Goal: Task Accomplishment & Management: Manage account settings

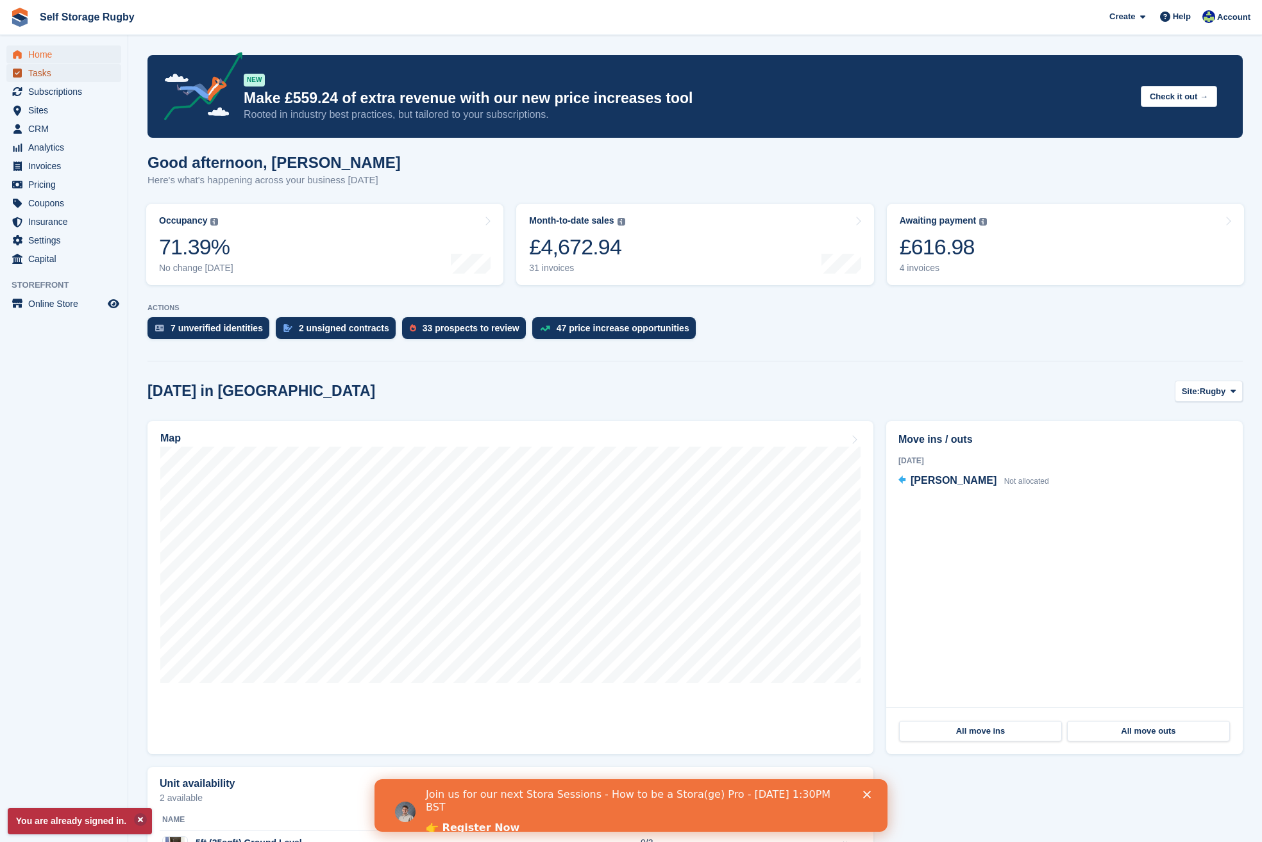
click at [40, 71] on span "Tasks" at bounding box center [66, 73] width 77 height 18
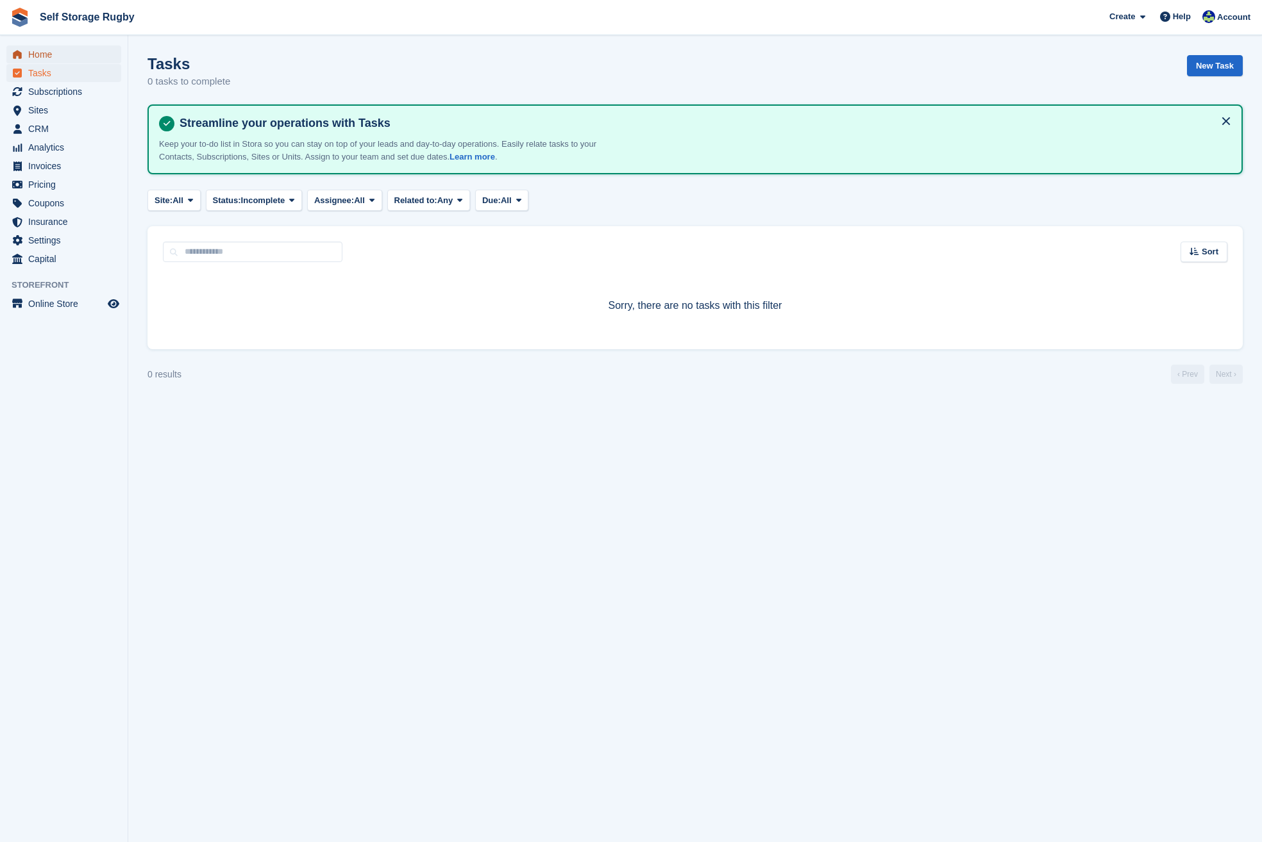
click at [37, 62] on span "Home" at bounding box center [66, 55] width 77 height 18
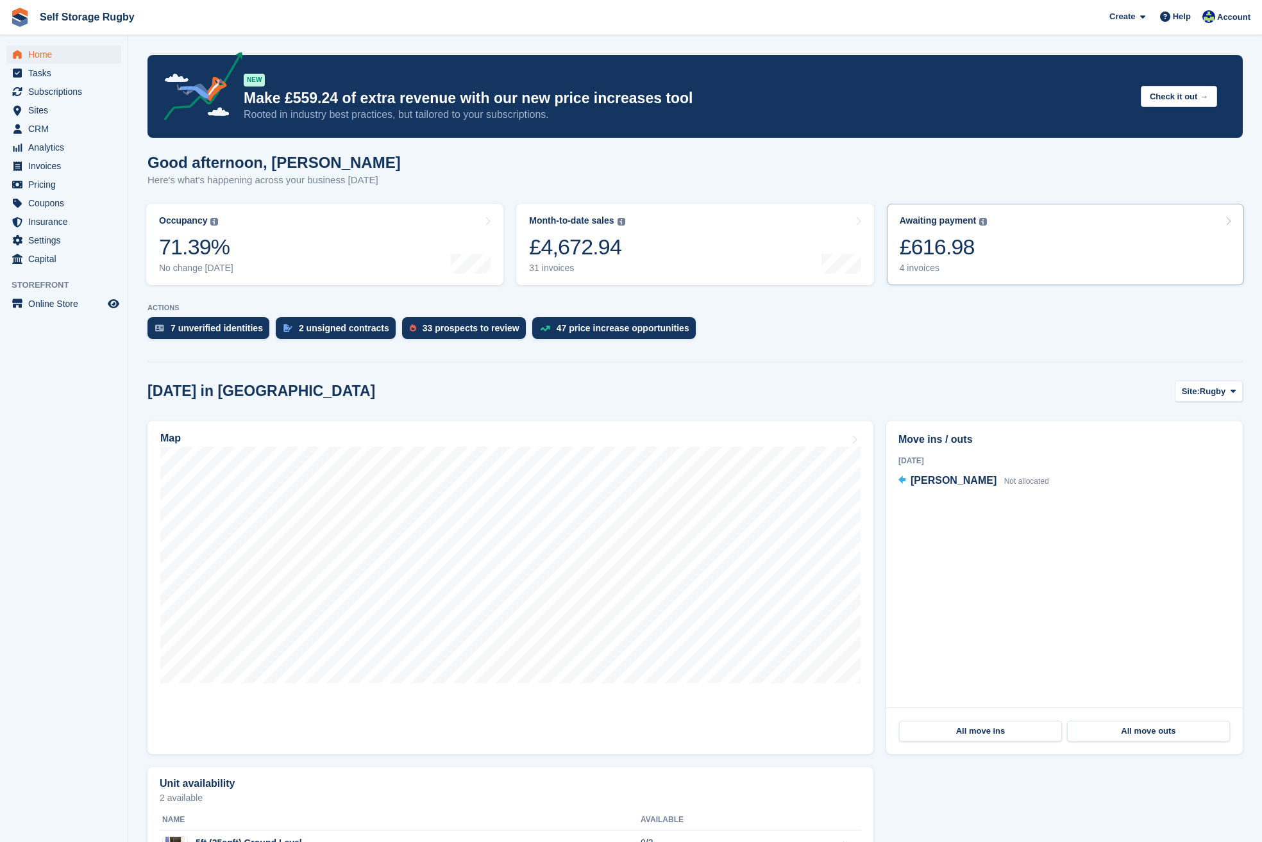
click at [993, 256] on link "Awaiting payment The total outstanding balance on all open invoices. £616.98 4 …" at bounding box center [1065, 244] width 357 height 81
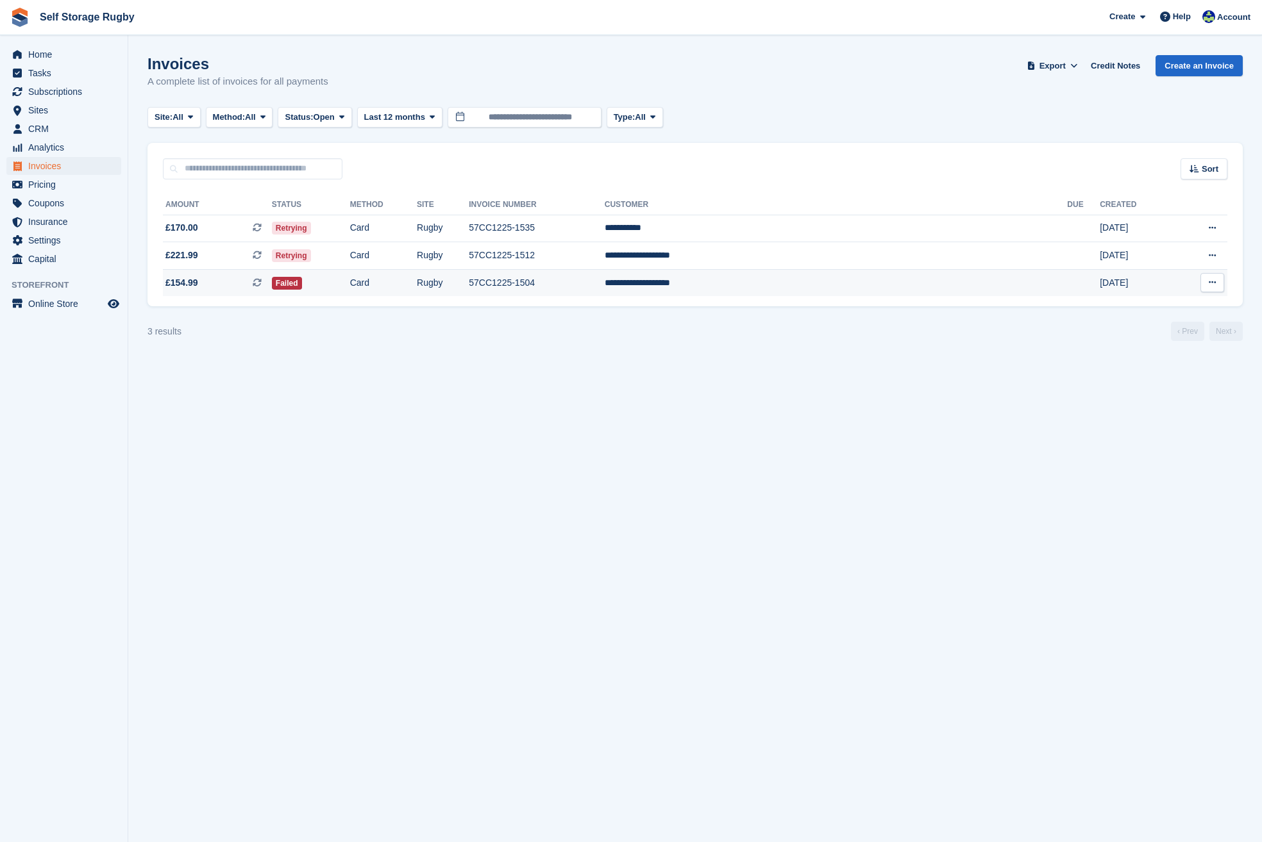
click at [350, 285] on td "Failed" at bounding box center [311, 282] width 78 height 27
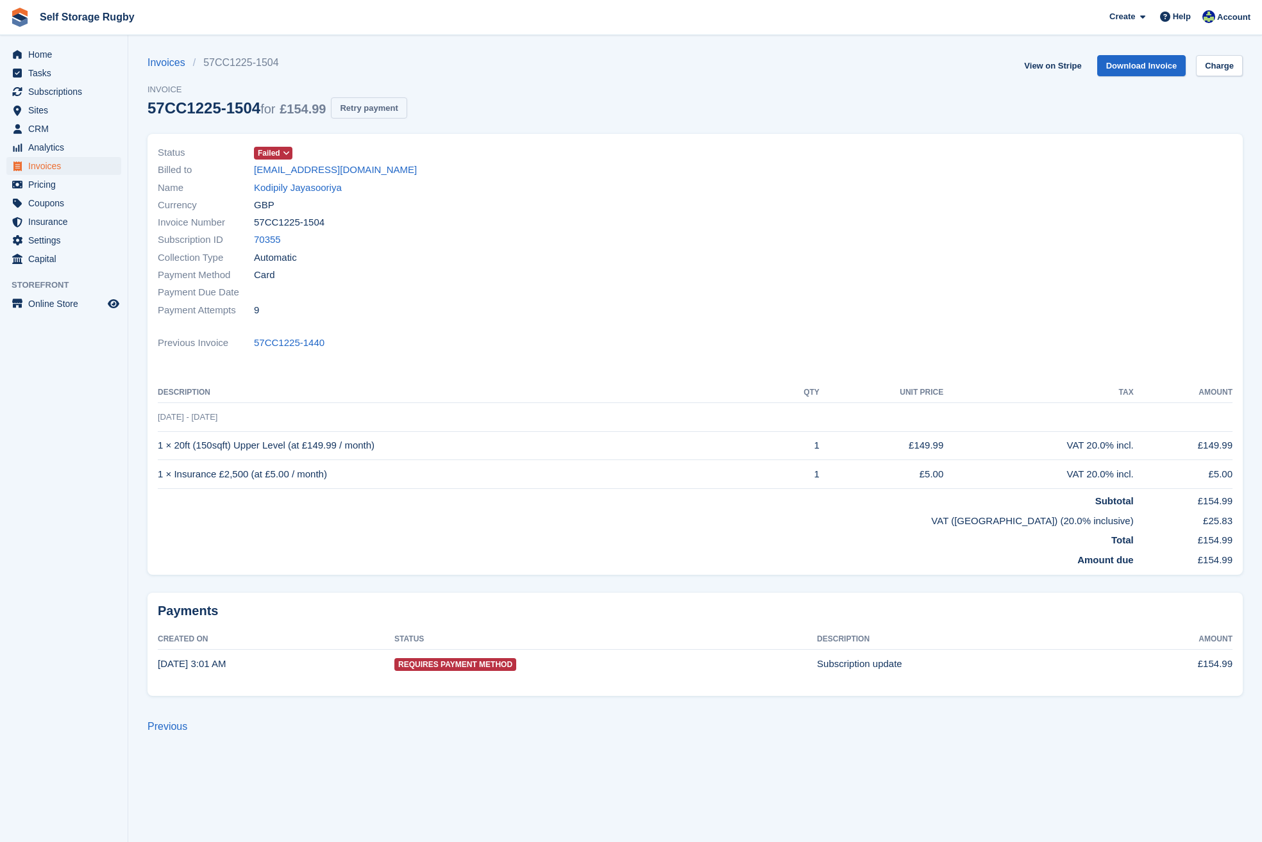
click at [360, 106] on button "Retry payment" at bounding box center [369, 107] width 76 height 21
click at [1047, 63] on link "View on Stripe" at bounding box center [1052, 65] width 67 height 21
click at [61, 57] on span "Home" at bounding box center [66, 55] width 77 height 18
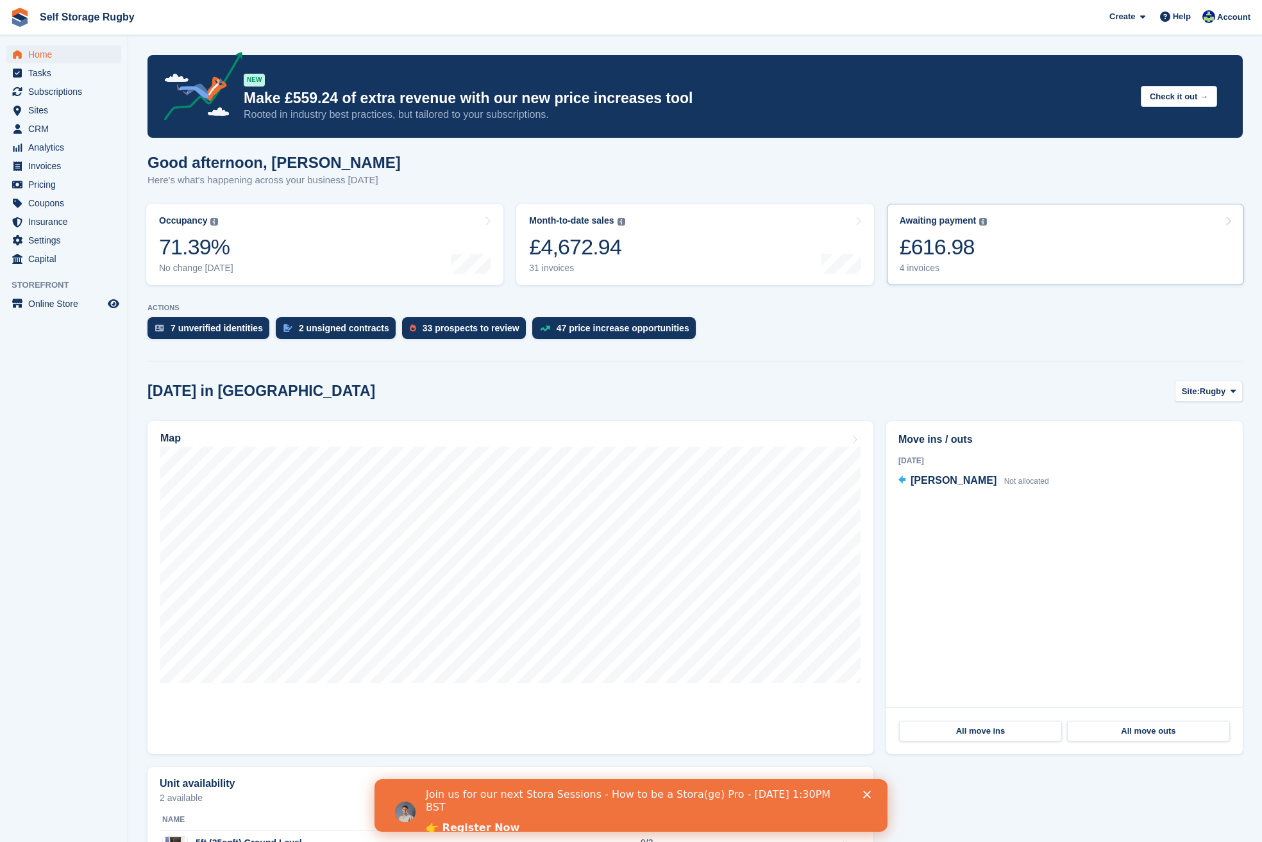
click at [955, 239] on div "£616.98" at bounding box center [943, 247] width 88 height 26
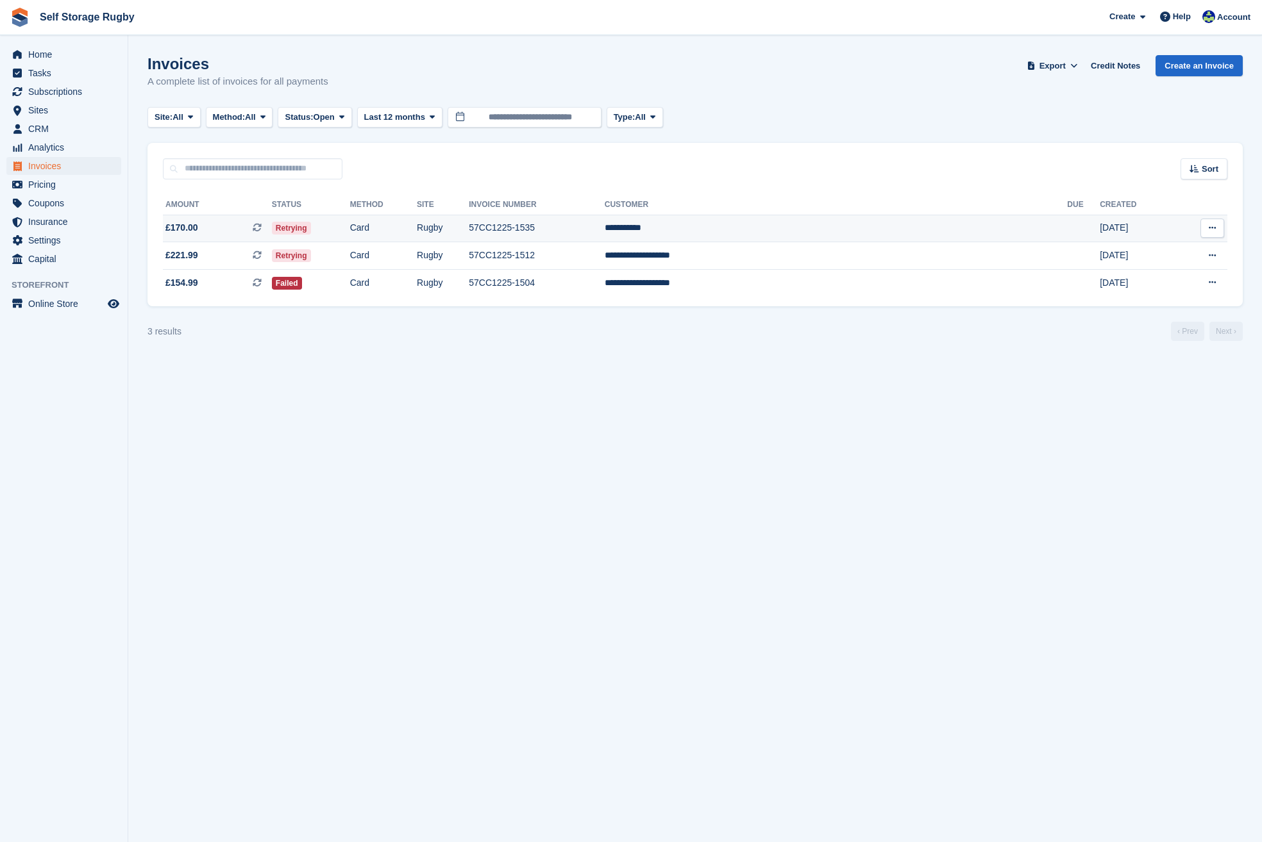
click at [350, 231] on td "Retrying" at bounding box center [311, 229] width 78 height 28
